Goal: Information Seeking & Learning: Learn about a topic

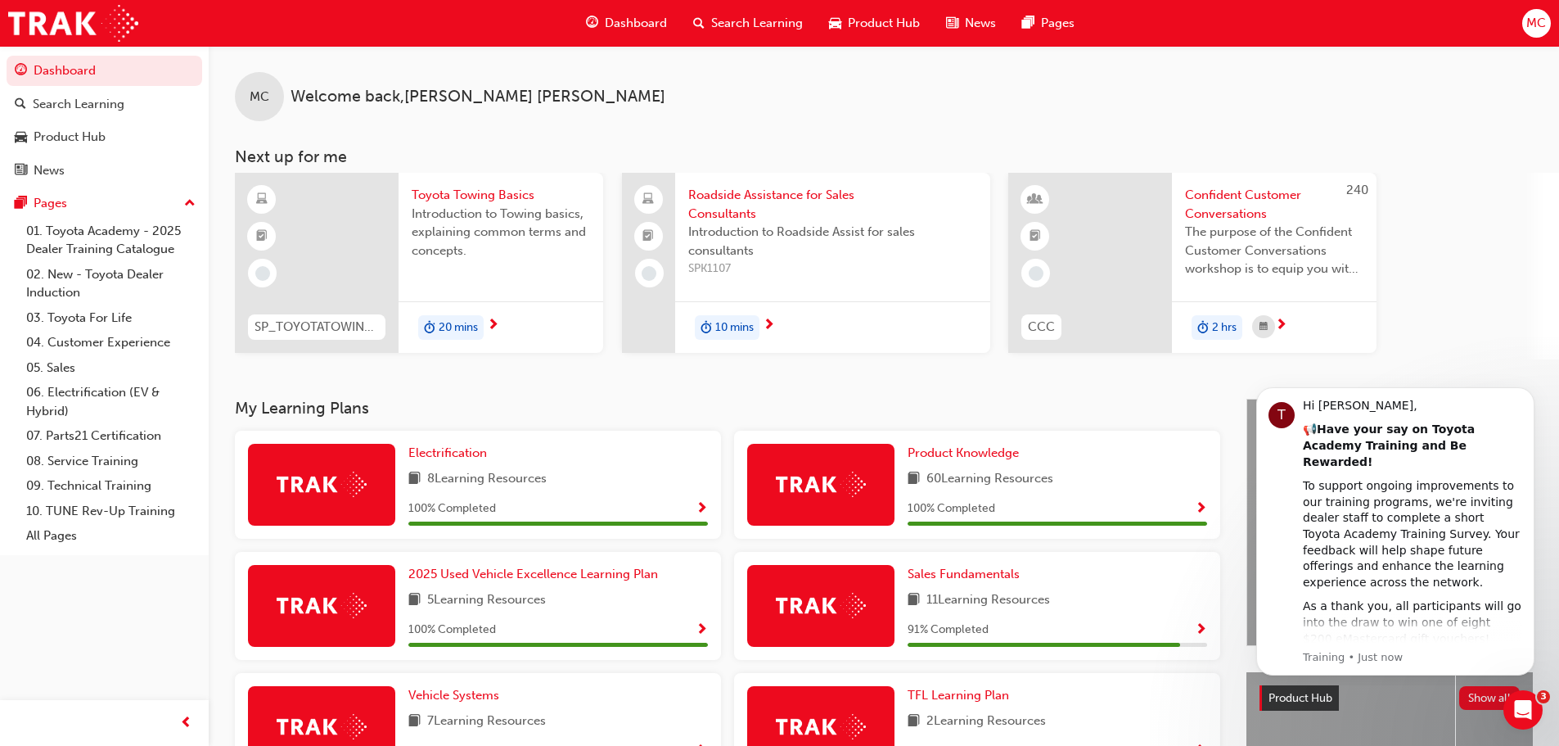
click at [706, 15] on div "Search Learning" at bounding box center [748, 24] width 136 height 34
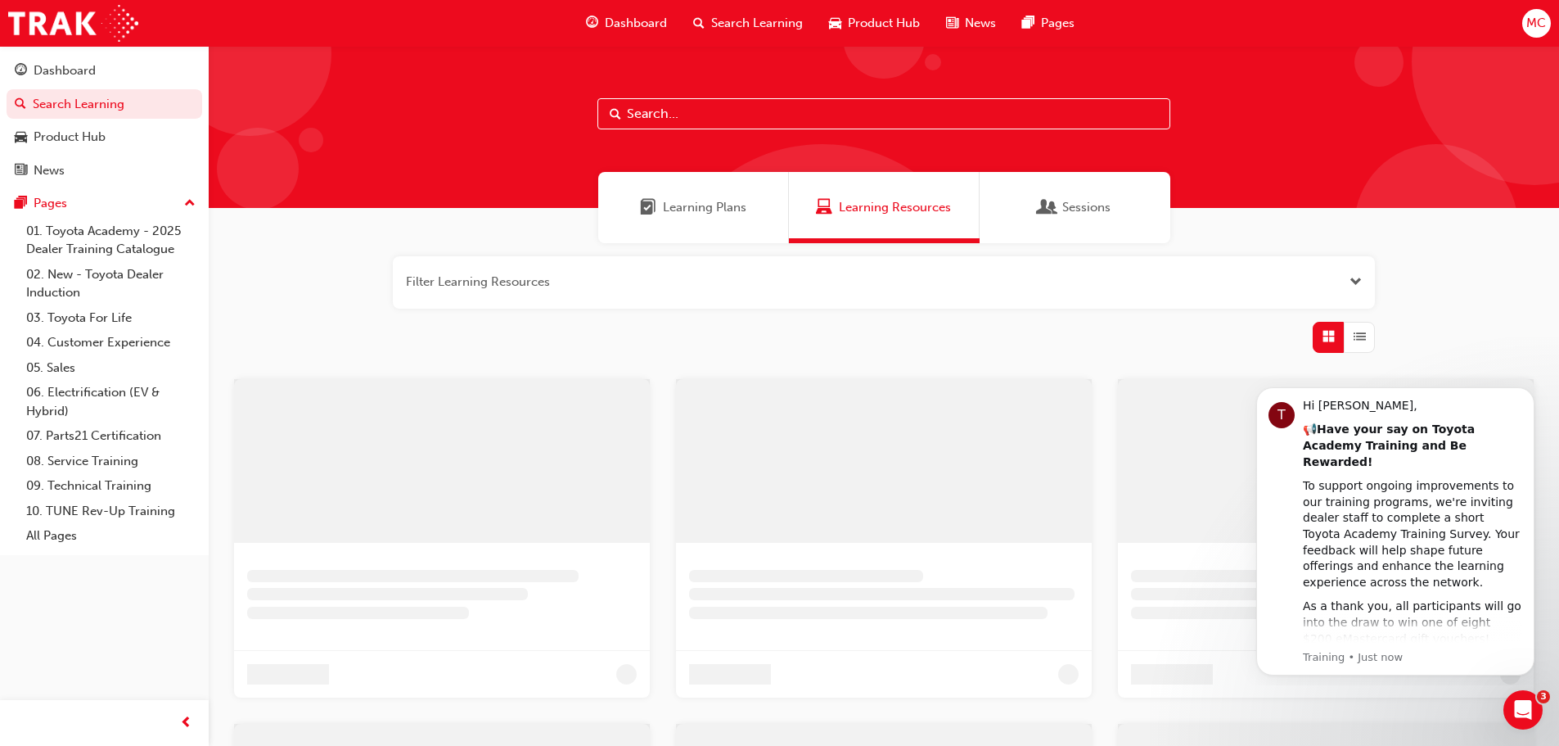
click at [685, 113] on input "text" at bounding box center [884, 113] width 573 height 31
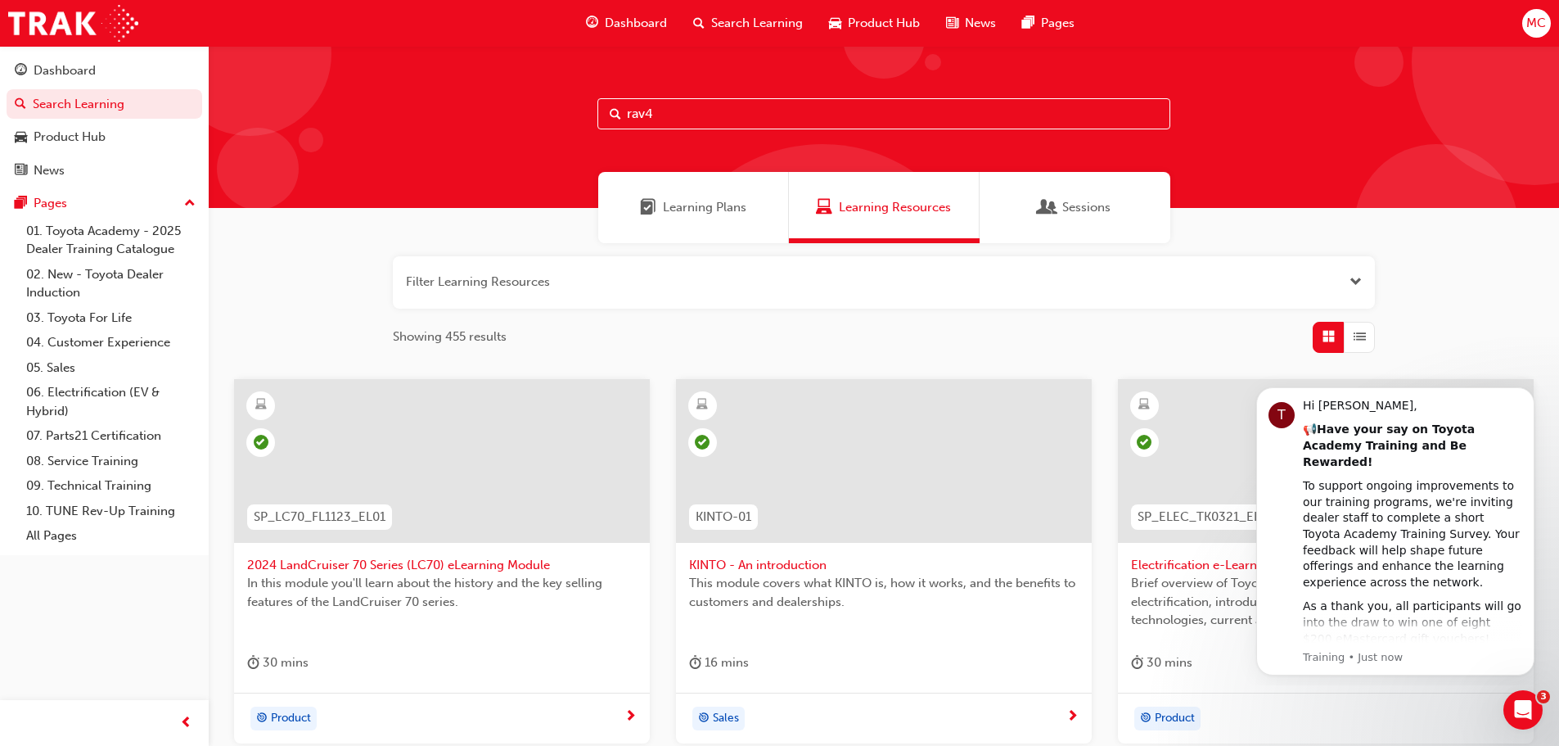
type input "rav4"
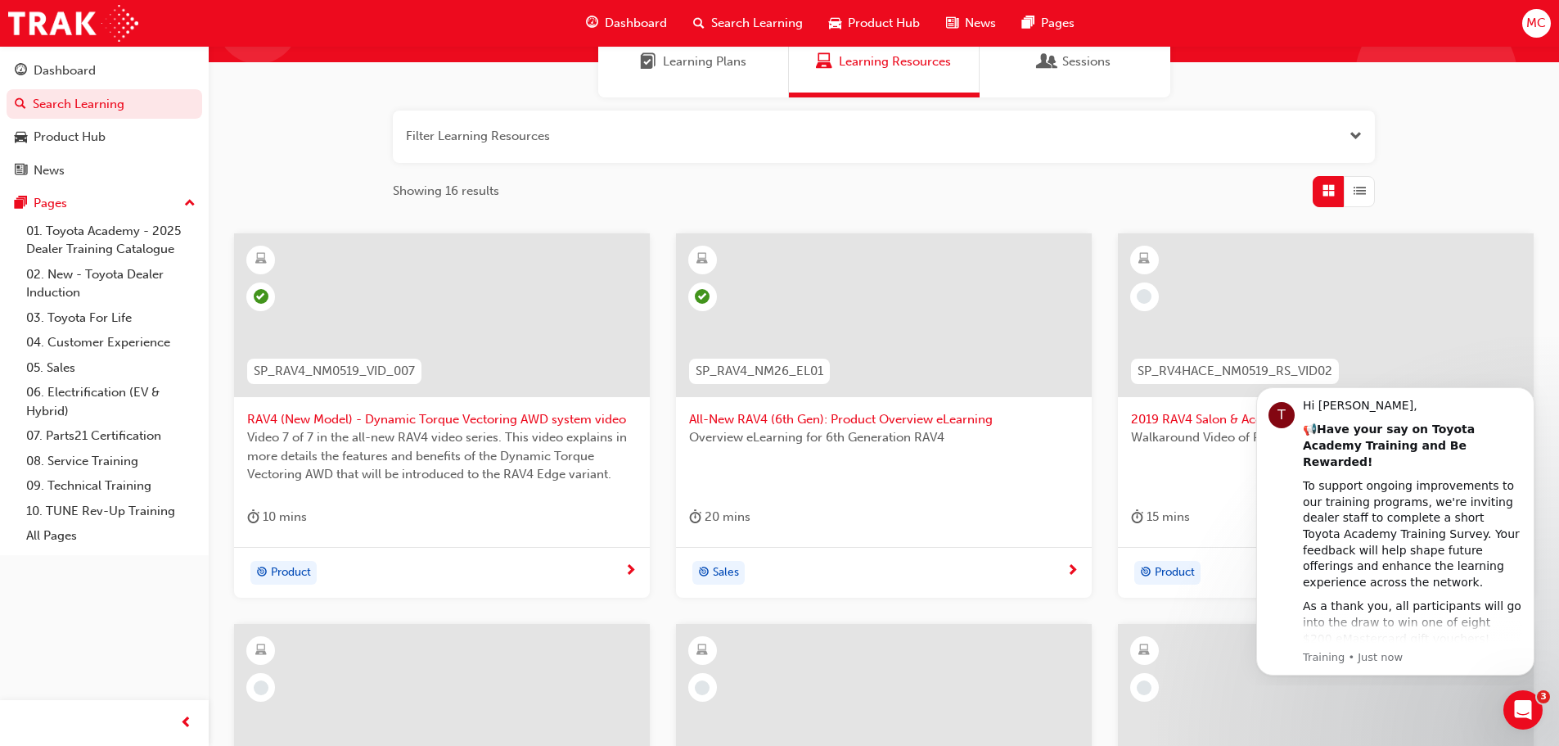
scroll to position [327, 0]
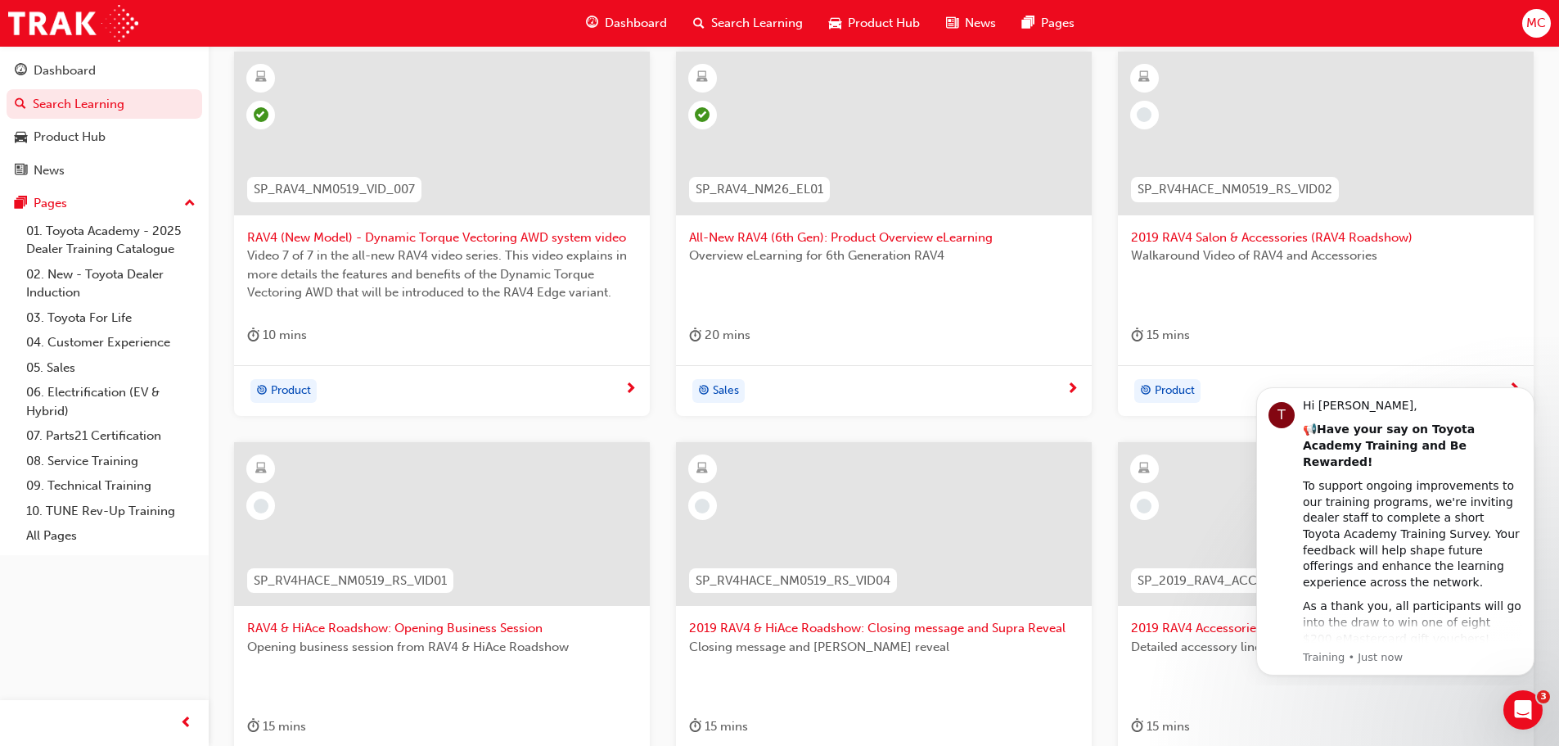
click at [773, 225] on div at bounding box center [884, 147] width 390 height 164
